Goal: Task Accomplishment & Management: Manage account settings

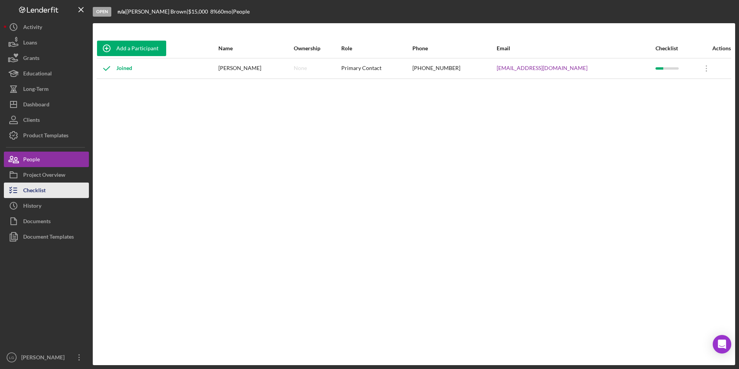
click at [54, 192] on button "Checklist" at bounding box center [46, 189] width 85 height 15
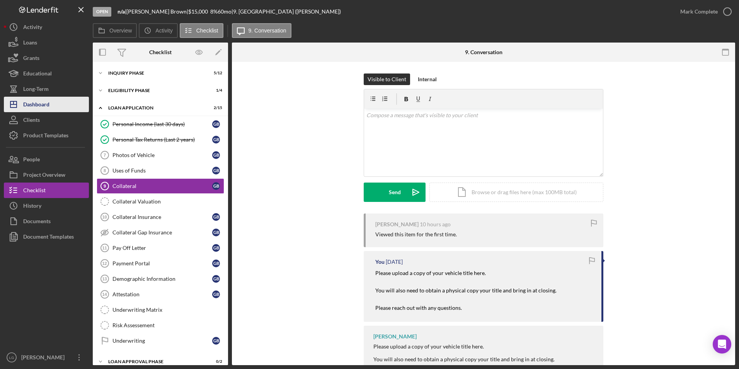
click at [46, 105] on div "Dashboard" at bounding box center [36, 105] width 26 height 17
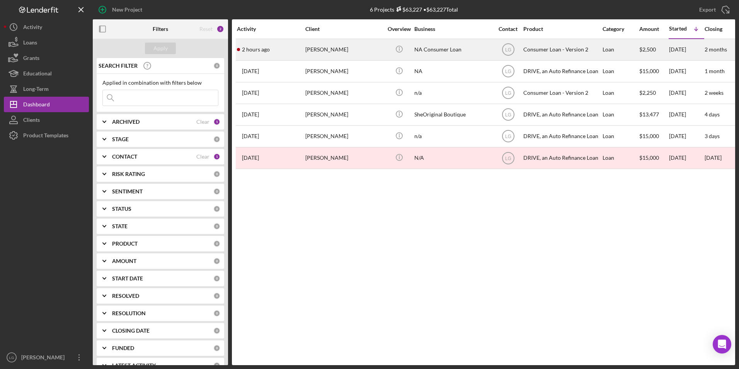
click at [362, 46] on div "[PERSON_NAME]" at bounding box center [343, 49] width 77 height 20
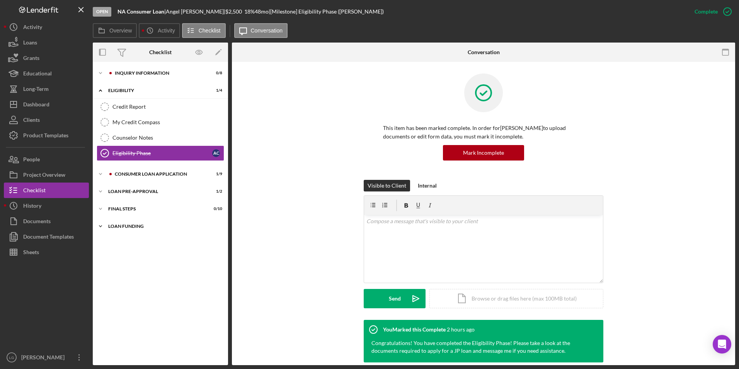
click at [130, 232] on div "Icon/Expander Loan Funding 0 / 1" at bounding box center [160, 225] width 135 height 15
click at [127, 206] on div "Icon/Expander FINAL STEPS 0 / 10" at bounding box center [160, 208] width 135 height 15
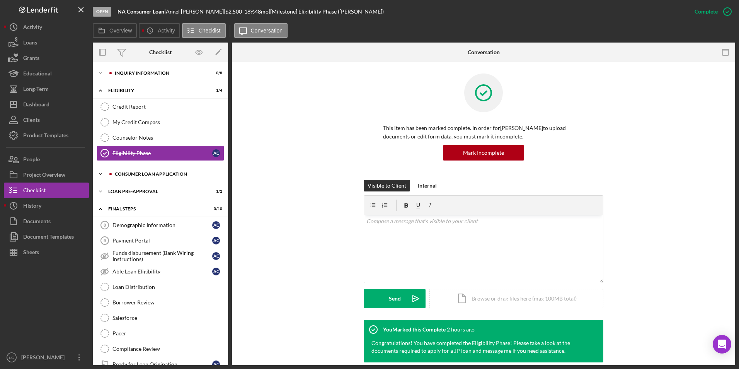
drag, startPoint x: 126, startPoint y: 188, endPoint x: 124, endPoint y: 176, distance: 12.1
click at [126, 185] on div "Icon/Expander Loan Pre-Approval 1 / 2" at bounding box center [160, 191] width 135 height 15
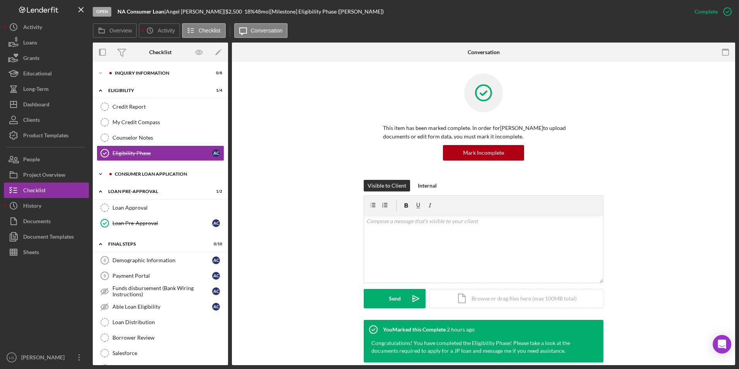
click at [124, 171] on div "Icon/Expander Consumer Loan Application 1 / 9" at bounding box center [160, 173] width 135 height 15
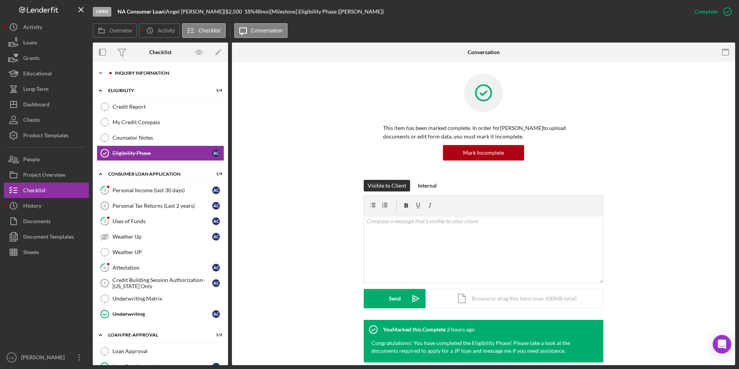
click at [127, 69] on div "Icon/Expander Inquiry Information 0 / 8" at bounding box center [160, 72] width 135 height 15
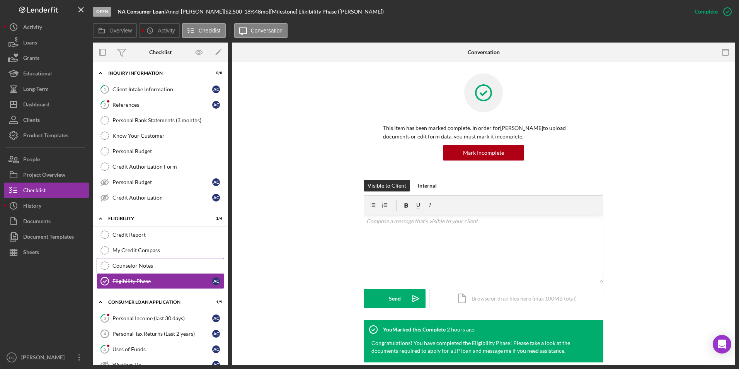
scroll to position [155, 0]
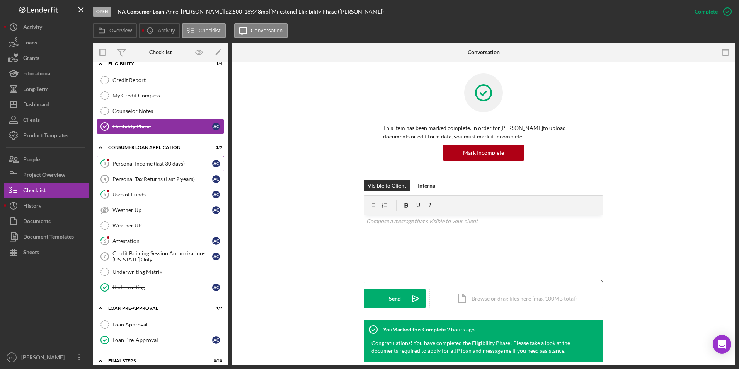
click at [131, 161] on div "Personal Income (last 30 days)" at bounding box center [162, 163] width 100 height 6
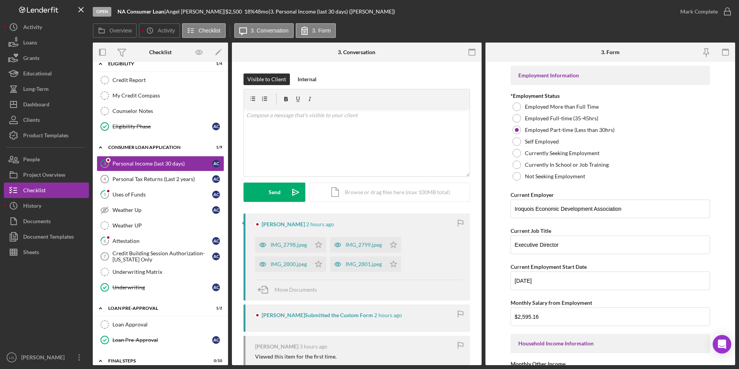
scroll to position [116, 0]
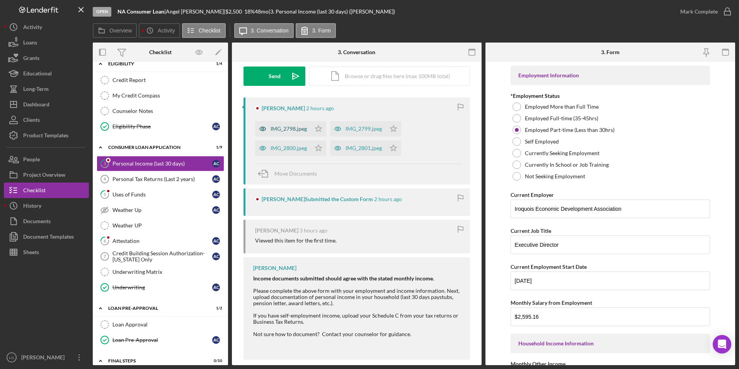
click at [289, 129] on div "IMG_2798.jpeg" at bounding box center [289, 129] width 36 height 6
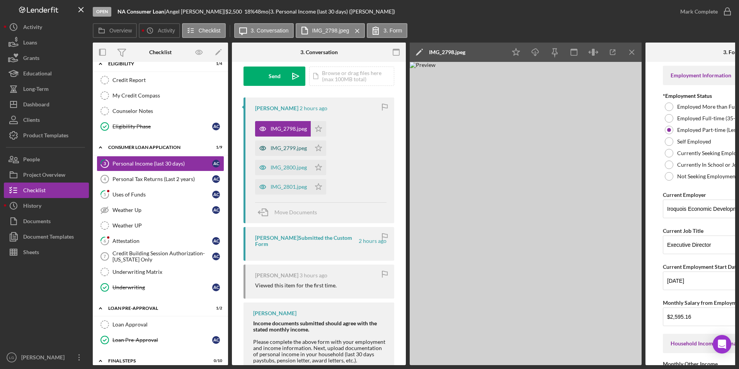
click at [291, 150] on div "IMG_2799.jpeg" at bounding box center [289, 148] width 36 height 6
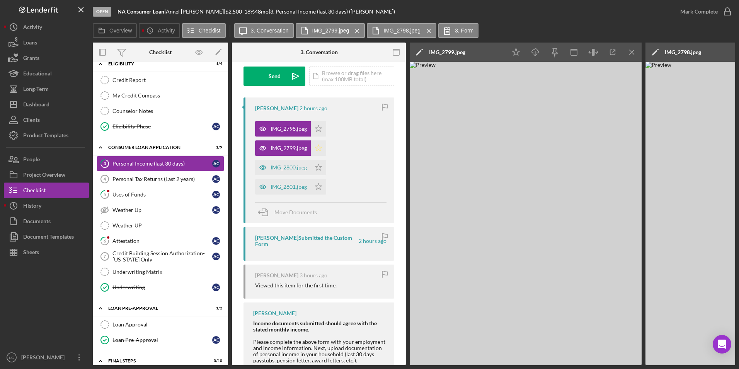
drag, startPoint x: 317, startPoint y: 129, endPoint x: 322, endPoint y: 153, distance: 23.7
click at [317, 132] on icon "Icon/Star" at bounding box center [318, 128] width 15 height 15
click at [322, 153] on icon "Icon/Star" at bounding box center [318, 147] width 15 height 15
click at [317, 168] on polygon "button" at bounding box center [318, 167] width 7 height 6
click at [318, 187] on icon "Icon/Star" at bounding box center [318, 186] width 15 height 15
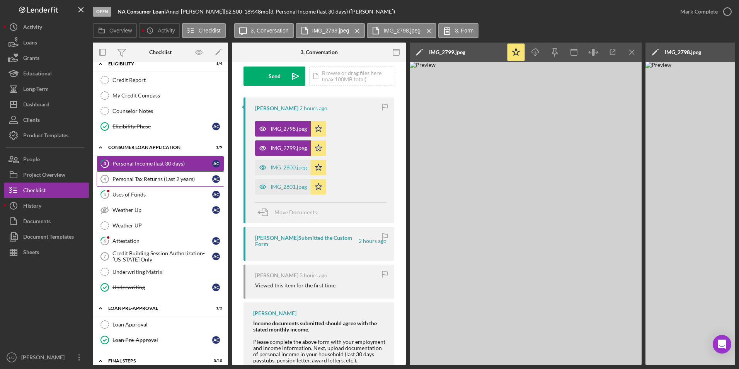
click at [167, 182] on link "Personal Tax Returns (Last 2 years) 4 Personal Tax Returns (Last 2 years) A C" at bounding box center [161, 178] width 128 height 15
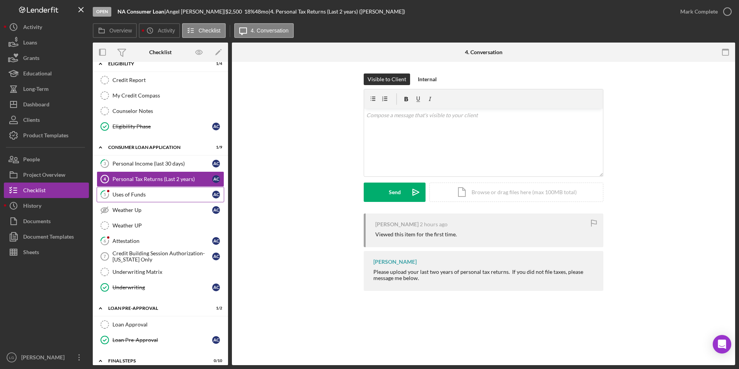
click at [148, 197] on div "Uses of Funds" at bounding box center [162, 194] width 100 height 6
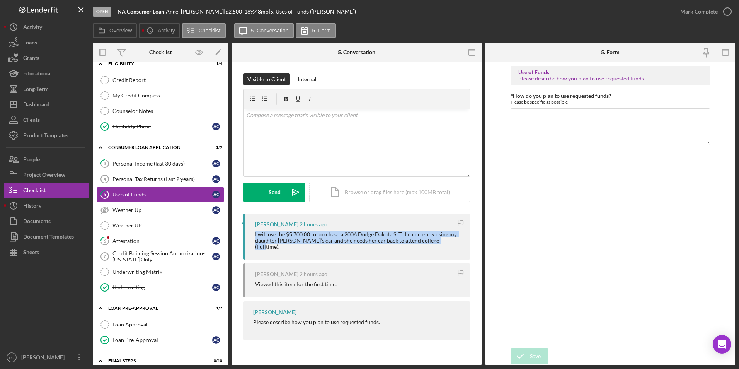
drag, startPoint x: 249, startPoint y: 236, endPoint x: 453, endPoint y: 251, distance: 204.2
click at [453, 251] on div "[PERSON_NAME] 2 hours ago I will use the $5,700.00 to purchase a 2006 Dodge Dak…" at bounding box center [356, 236] width 226 height 46
drag, startPoint x: 453, startPoint y: 251, endPoint x: 427, endPoint y: 238, distance: 28.7
copy div "I will use the $5,700.00 to purchase a 2006 Dodge Dakota SLT. Im currently usin…"
click at [541, 120] on textarea "*How do you plan to use requested funds?" at bounding box center [610, 126] width 200 height 37
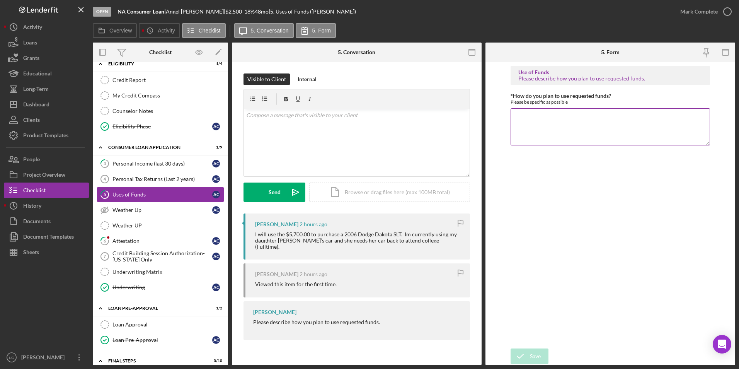
paste textarea "I will use the $5,700.00 to purchase a 2006 Dodge Dakota SLT. Im currently usin…"
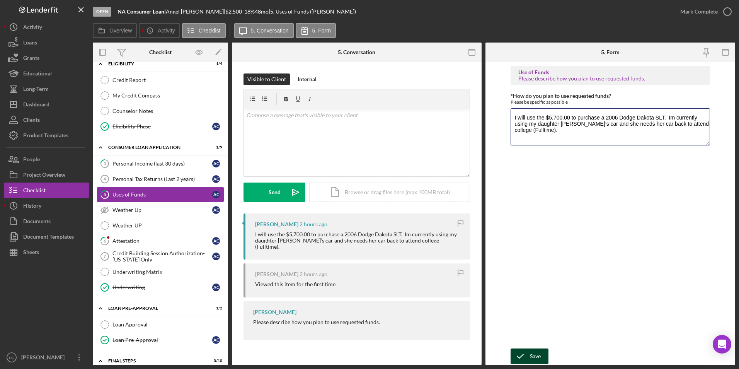
type textarea "I will use the $5,700.00 to purchase a 2006 Dodge Dakota SLT. Im currently usin…"
click at [544, 361] on button "Save" at bounding box center [529, 355] width 38 height 15
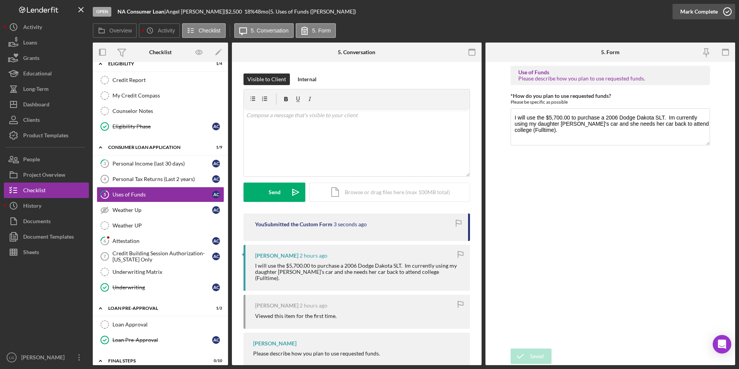
click at [696, 14] on div "Mark Complete" at bounding box center [698, 11] width 37 height 15
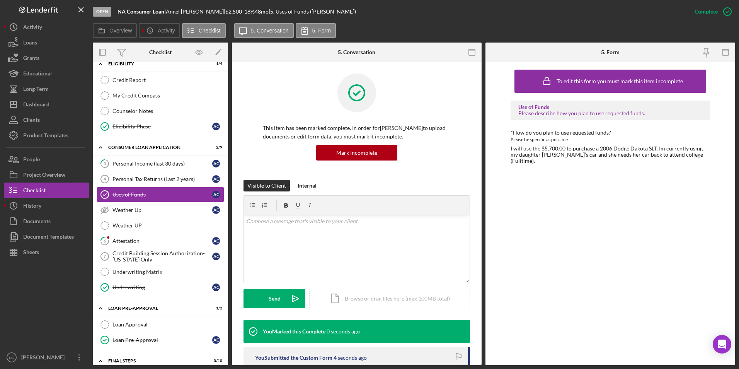
drag, startPoint x: 130, startPoint y: 241, endPoint x: 227, endPoint y: 218, distance: 99.3
click at [130, 241] on div "Attestation" at bounding box center [162, 241] width 100 height 6
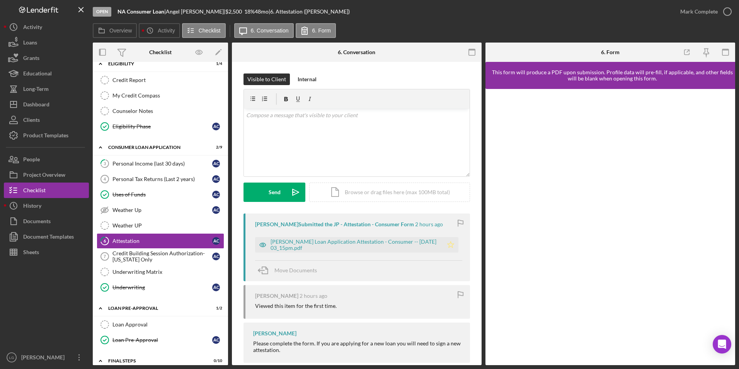
click at [450, 245] on icon "Icon/Star" at bounding box center [450, 244] width 15 height 15
click at [679, 12] on button "Mark Complete" at bounding box center [703, 11] width 63 height 15
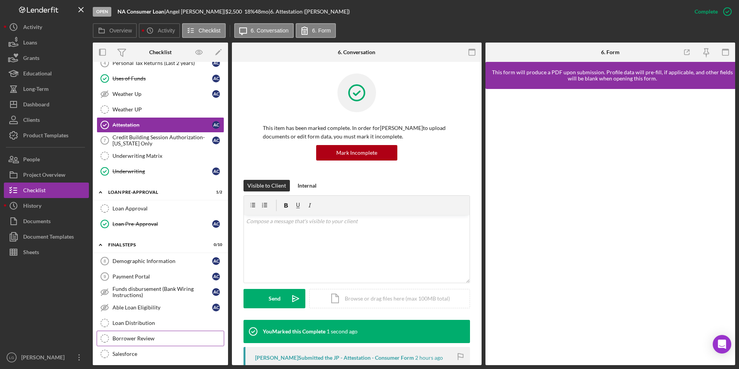
scroll to position [348, 0]
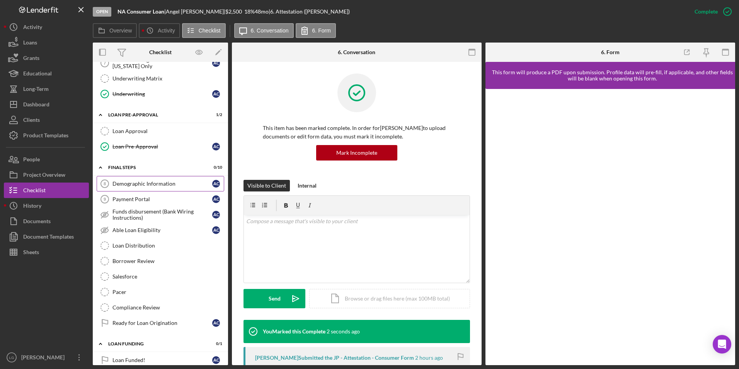
click at [129, 181] on div "Demographic Information" at bounding box center [162, 183] width 100 height 6
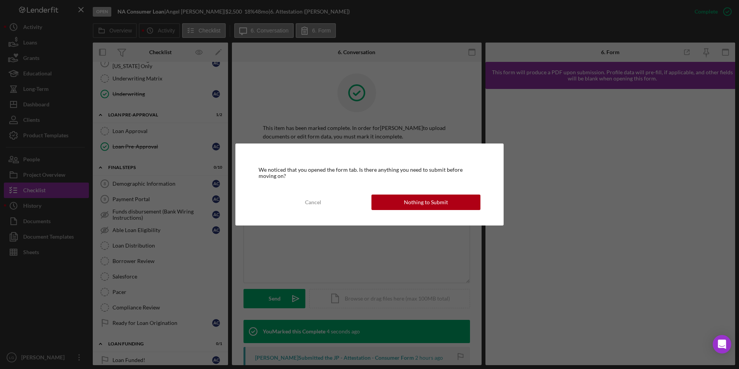
drag, startPoint x: 412, startPoint y: 206, endPoint x: 410, endPoint y: 210, distance: 5.2
click at [412, 211] on div "We noticed that you opened the form tab. Is there anything you need to submit b…" at bounding box center [369, 184] width 268 height 82
click at [444, 210] on div "We noticed that you opened the form tab. Is there anything you need to submit b…" at bounding box center [369, 184] width 268 height 82
click at [437, 205] on div "Nothing to Submit" at bounding box center [426, 201] width 44 height 15
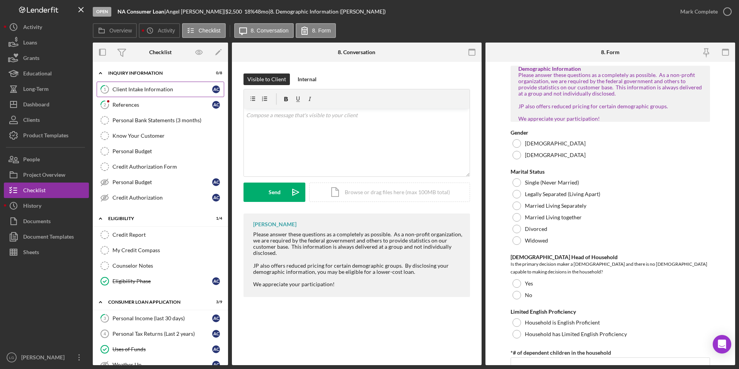
click at [126, 83] on div "Icon/Expander Inquiry Information 0 / 8 1 Client Intake Information A C 2 Refer…" at bounding box center [160, 137] width 135 height 143
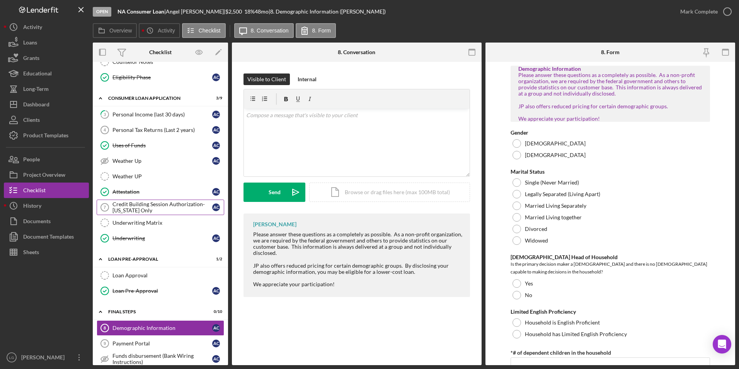
scroll to position [88, 0]
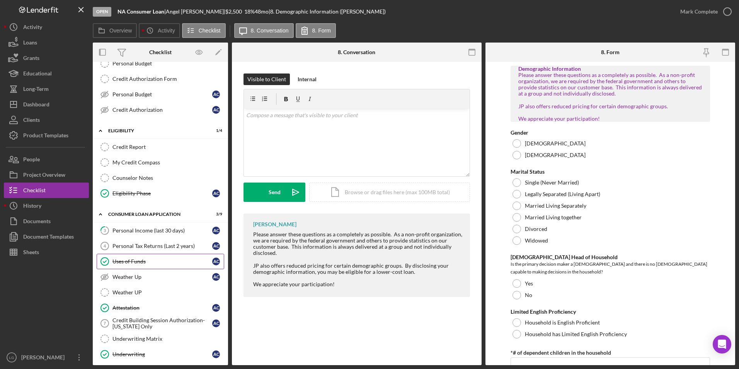
drag, startPoint x: 134, startPoint y: 257, endPoint x: 144, endPoint y: 257, distance: 10.1
click at [134, 257] on link "Uses of Funds Uses of Funds A C" at bounding box center [161, 261] width 128 height 15
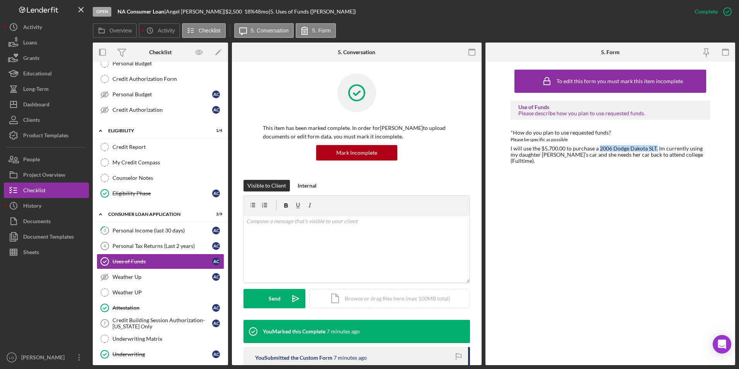
drag, startPoint x: 599, startPoint y: 149, endPoint x: 657, endPoint y: 150, distance: 58.0
click at [657, 150] on div "I will use the $5,700.00 to purchase a 2006 Dodge Dakota SLT. Im currently usin…" at bounding box center [610, 154] width 200 height 19
drag, startPoint x: 657, startPoint y: 150, endPoint x: 648, endPoint y: 147, distance: 8.8
copy div "2006 Dodge Dakota SLT."
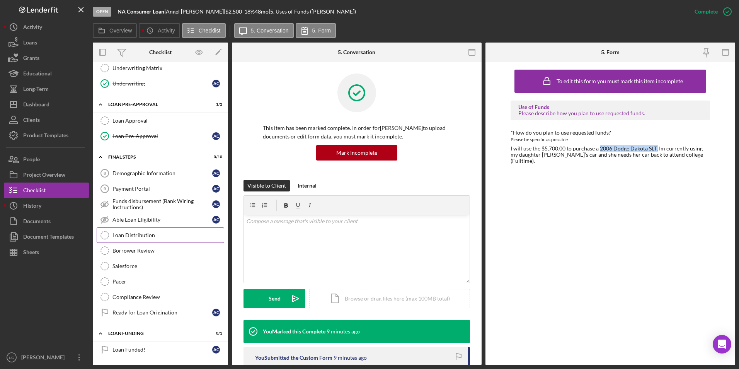
scroll to position [204, 0]
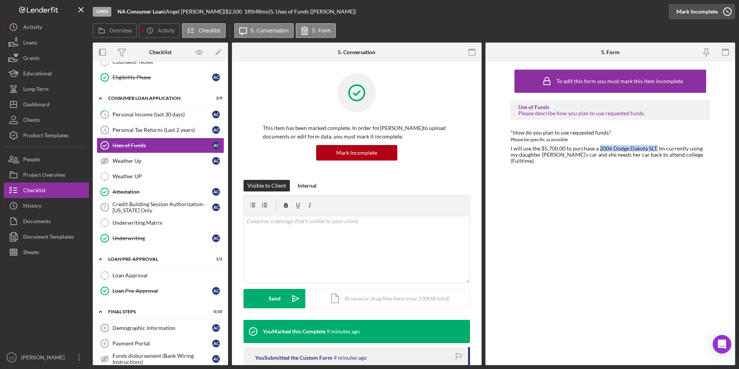
click at [692, 17] on div "Mark Incomplete" at bounding box center [696, 11] width 41 height 15
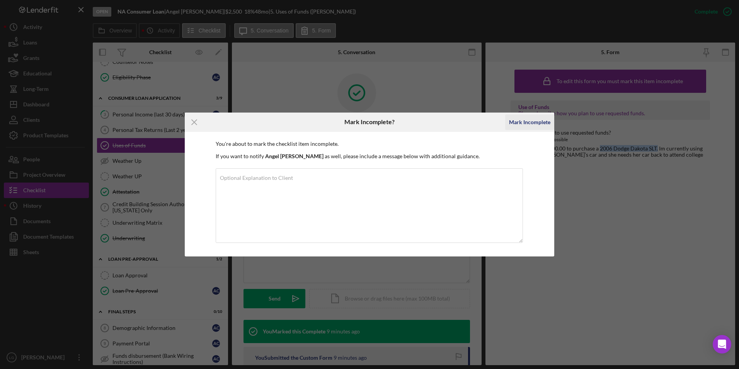
click at [530, 123] on div "Mark Incomplete" at bounding box center [529, 121] width 41 height 15
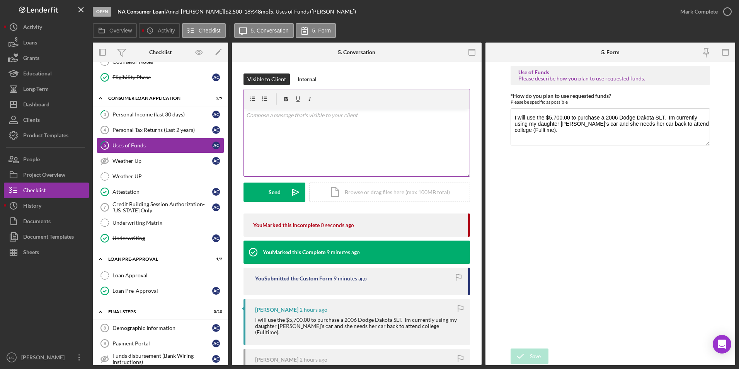
click at [269, 124] on div "v Color teal Color pink Remove color Add row above Add row below Add column bef…" at bounding box center [357, 143] width 226 height 68
click at [277, 190] on div "Send" at bounding box center [275, 191] width 12 height 19
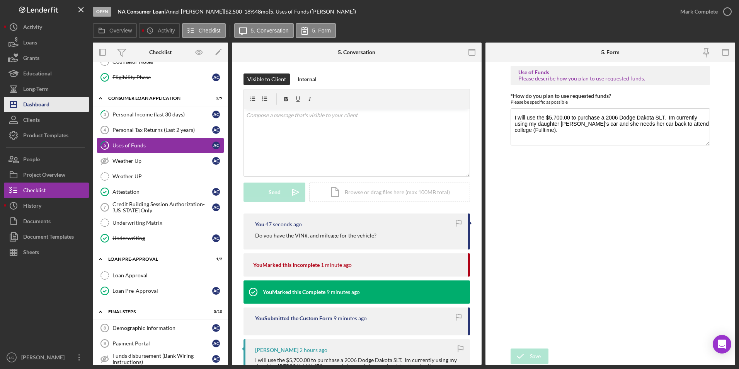
click at [43, 97] on div "Dashboard" at bounding box center [36, 105] width 26 height 17
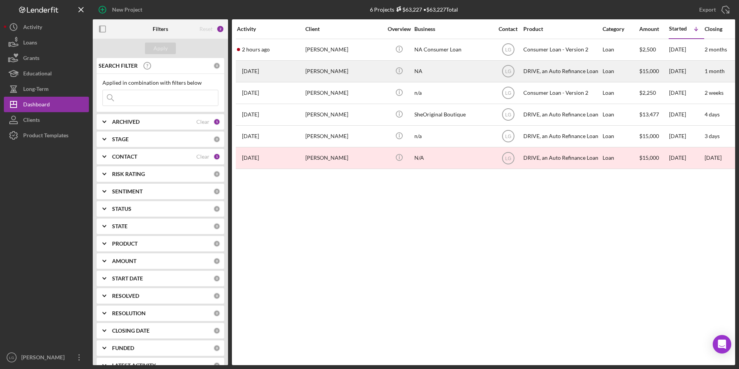
click at [320, 68] on div "[PERSON_NAME]" at bounding box center [343, 71] width 77 height 20
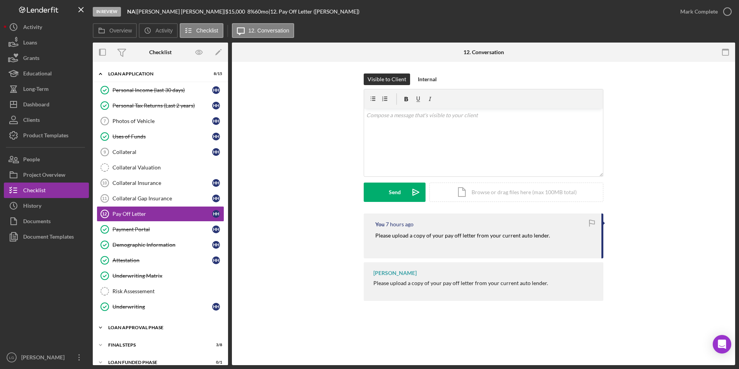
scroll to position [43, 0]
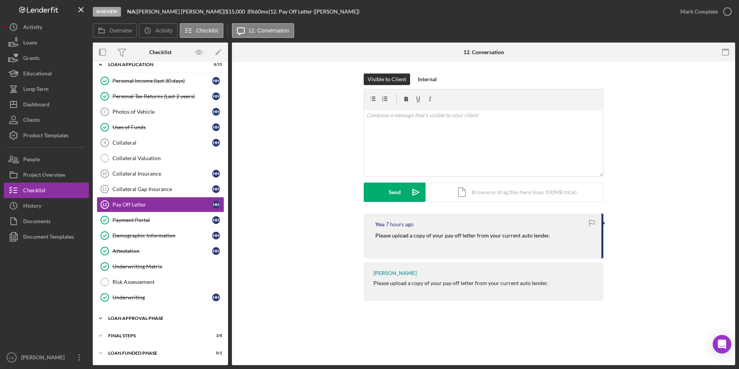
click at [132, 320] on div "Loan Approval Phase" at bounding box center [163, 318] width 110 height 5
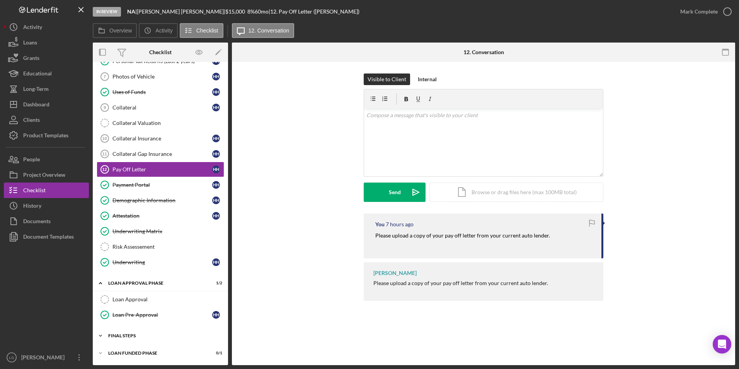
click at [126, 334] on div "FINAL STEPS" at bounding box center [163, 335] width 110 height 5
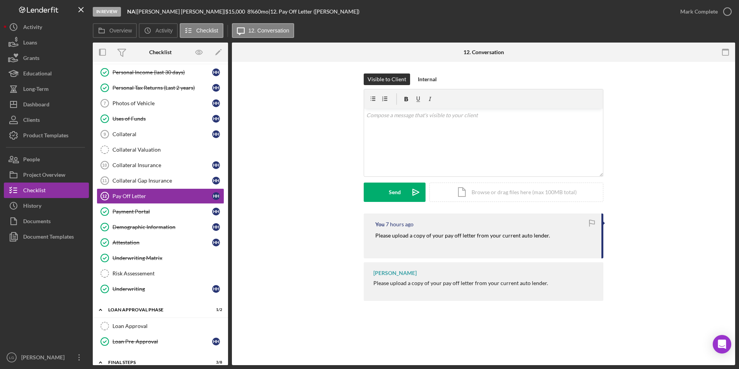
scroll to position [0, 0]
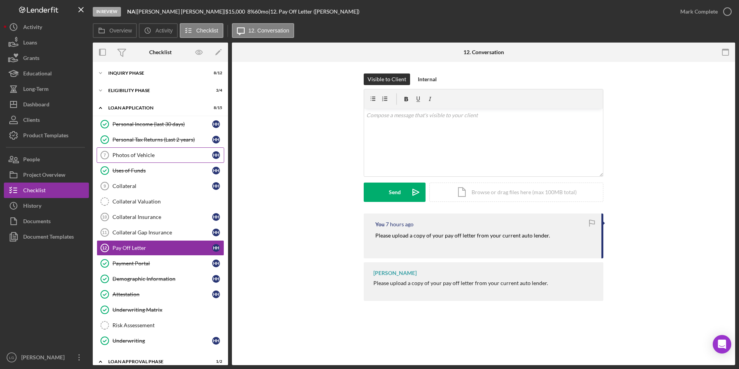
click at [136, 161] on link "Photos of Vehicle 7 Photos of Vehicle H H" at bounding box center [161, 154] width 128 height 15
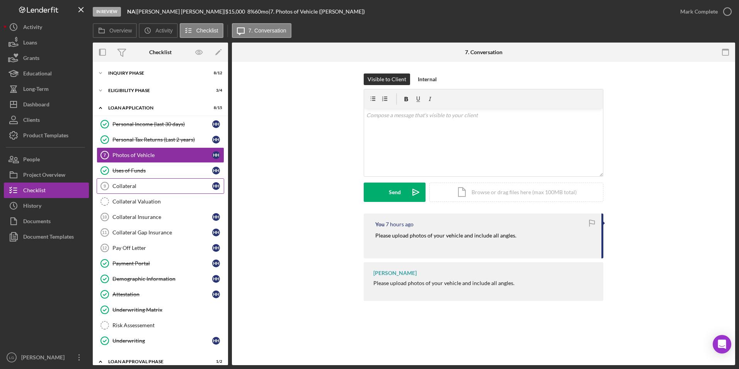
click at [150, 184] on div "Collateral" at bounding box center [162, 186] width 100 height 6
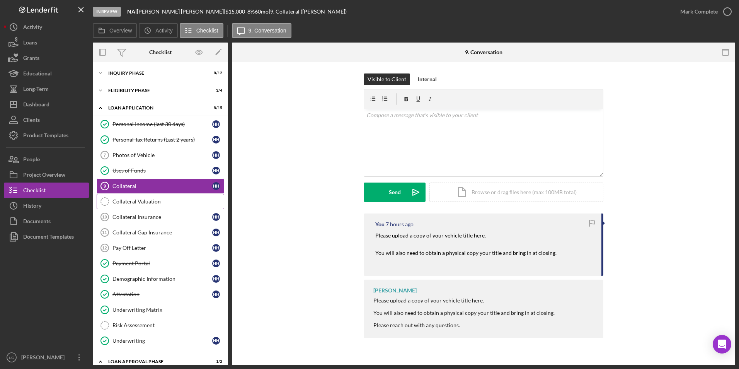
click at [149, 205] on link "Collateral Valuation Collateral Valuation" at bounding box center [161, 201] width 128 height 15
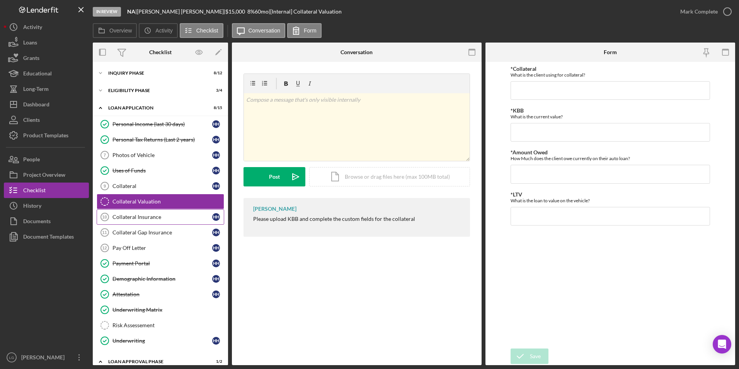
click at [146, 215] on div "Collateral Insurance" at bounding box center [162, 217] width 100 height 6
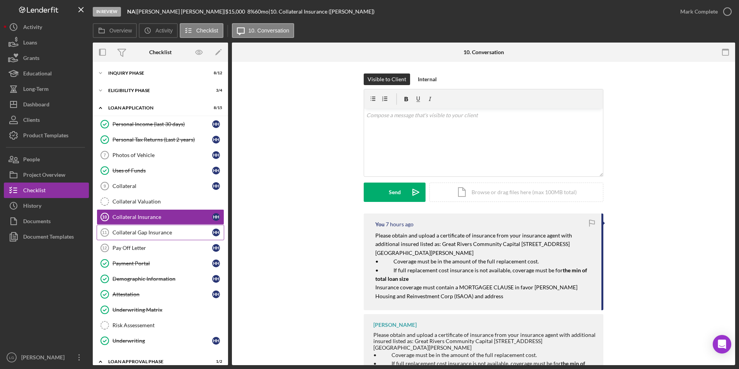
click at [167, 230] on div "Collateral Gap Insurance" at bounding box center [162, 232] width 100 height 6
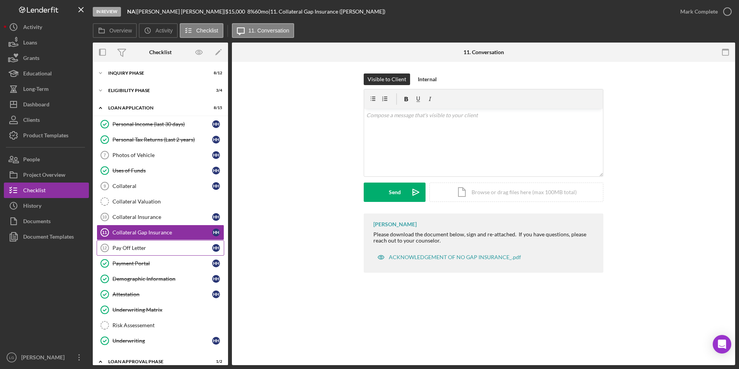
click at [153, 246] on div "Pay Off Letter" at bounding box center [162, 248] width 100 height 6
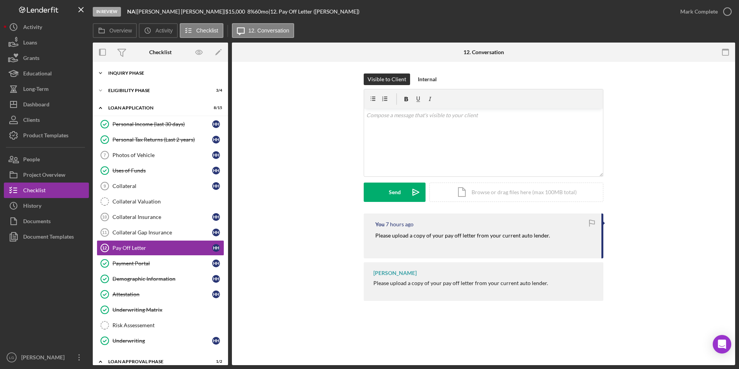
drag, startPoint x: 140, startPoint y: 88, endPoint x: 134, endPoint y: 73, distance: 16.9
click at [140, 88] on div "Eligibility Phase" at bounding box center [155, 90] width 95 height 5
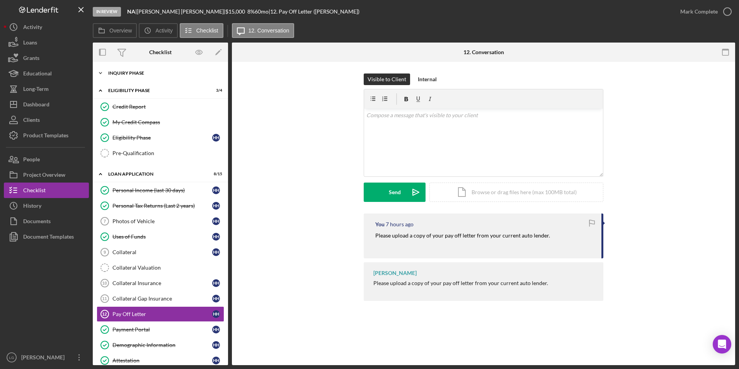
click at [134, 73] on div "Inquiry Phase" at bounding box center [163, 73] width 110 height 5
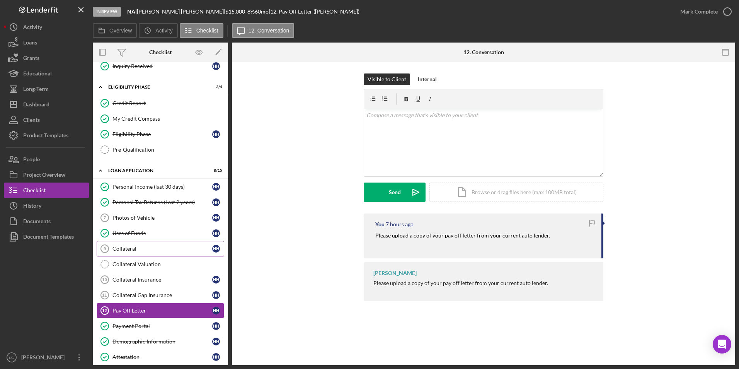
scroll to position [309, 0]
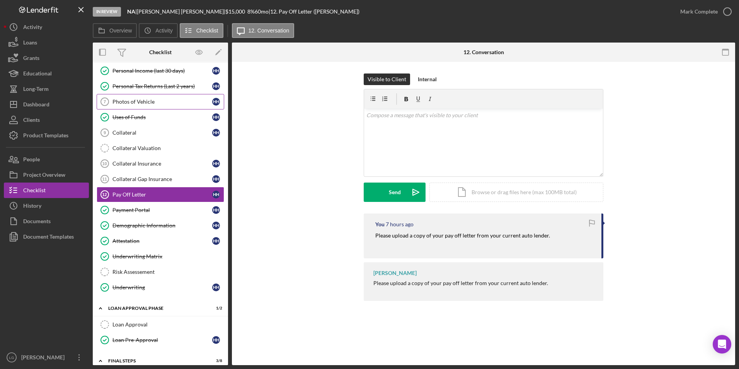
click at [128, 101] on div "Photos of Vehicle" at bounding box center [162, 102] width 100 height 6
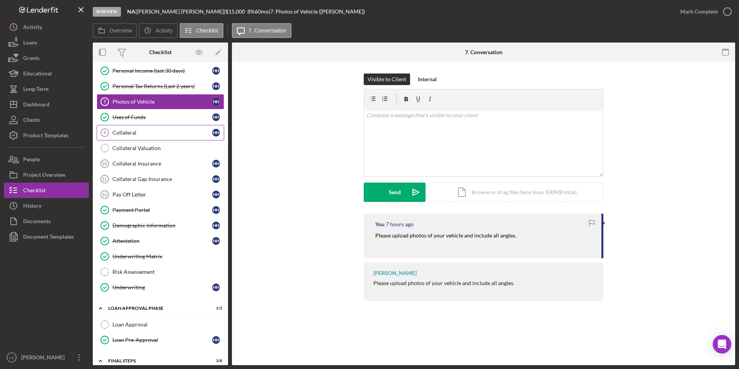
click at [134, 133] on div "Collateral" at bounding box center [162, 132] width 100 height 6
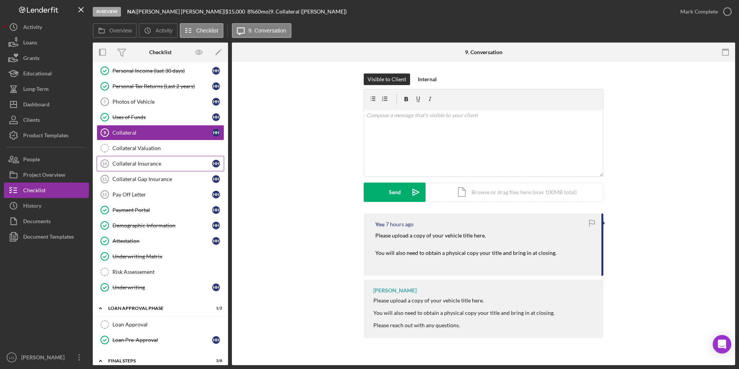
click at [143, 152] on link "Collateral Valuation Collateral Valuation" at bounding box center [161, 147] width 128 height 15
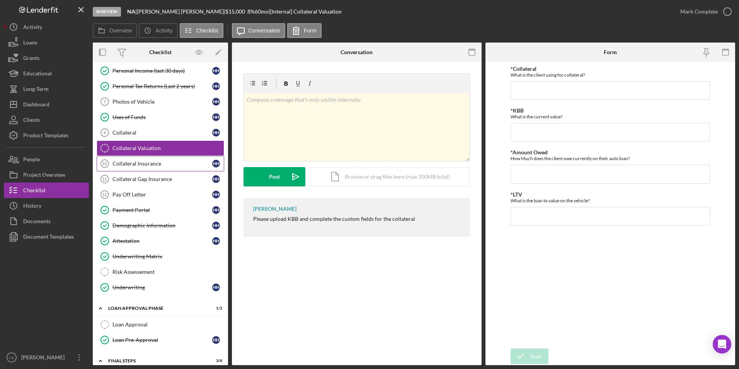
click at [141, 165] on div "Collateral Insurance" at bounding box center [162, 163] width 100 height 6
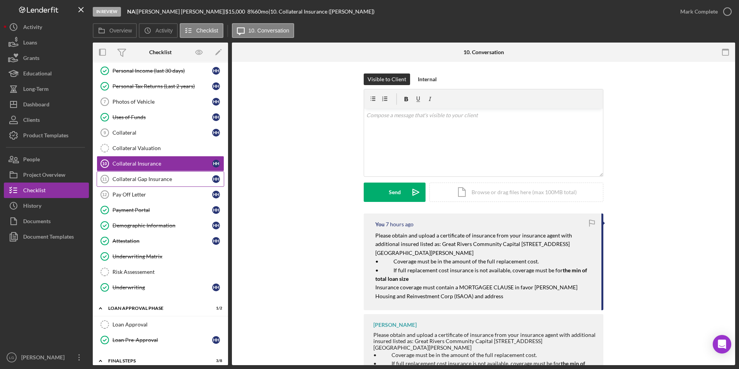
click at [140, 181] on div "Collateral Gap Insurance" at bounding box center [162, 179] width 100 height 6
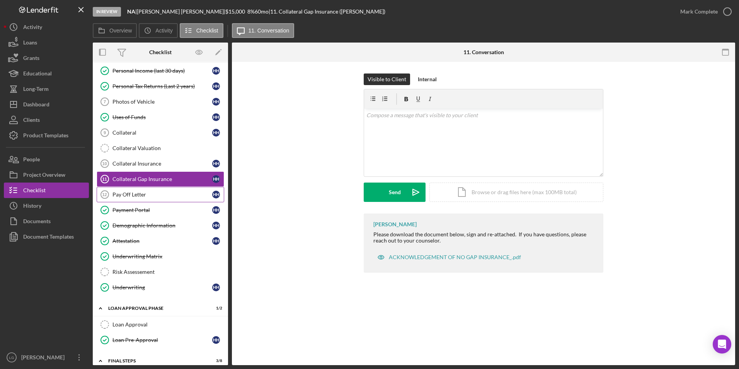
click at [136, 194] on div "Pay Off Letter" at bounding box center [162, 194] width 100 height 6
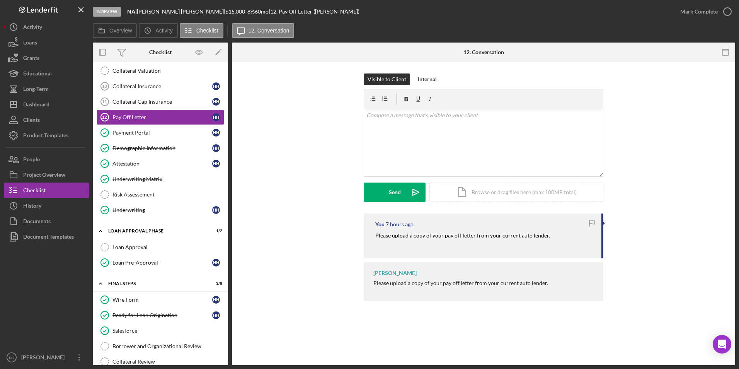
scroll to position [425, 0]
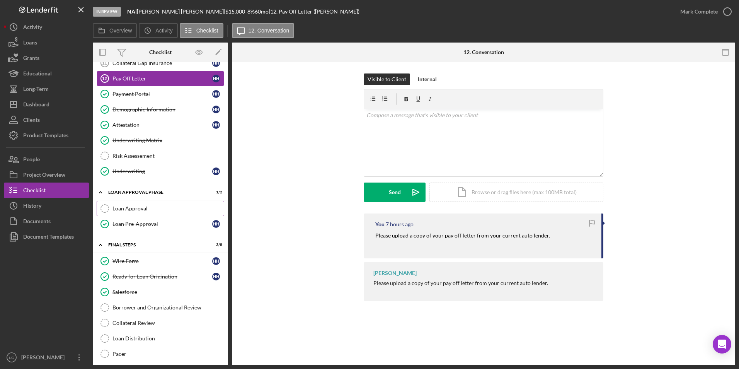
click at [116, 209] on div "Loan Approval" at bounding box center [167, 208] width 111 height 6
